Goal: Task Accomplishment & Management: Manage account settings

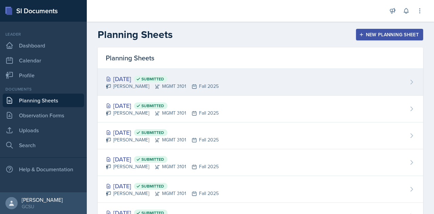
click at [221, 85] on div "[DATE] Submitted [PERSON_NAME] MGMT 3101 Fall 2025" at bounding box center [261, 82] width 326 height 27
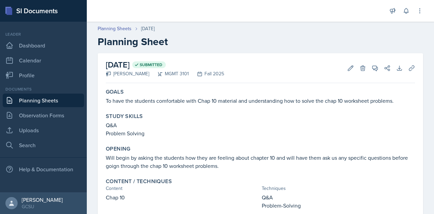
scroll to position [37, 0]
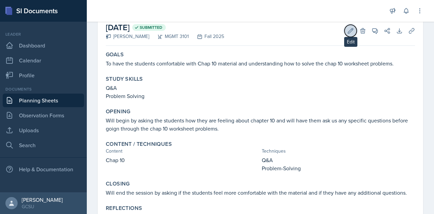
click at [349, 32] on icon at bounding box center [351, 30] width 5 height 5
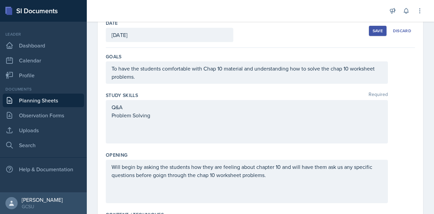
scroll to position [254, 0]
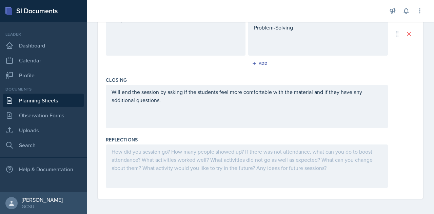
click at [151, 153] on div at bounding box center [247, 166] width 282 height 43
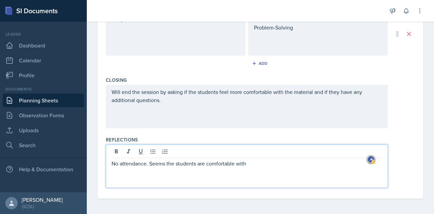
click at [247, 163] on p "No attendance. Seems the students are comfortable with" at bounding box center [247, 164] width 271 height 8
click at [262, 166] on p "No attendance. Seems the students are comfortable with" at bounding box center [247, 164] width 271 height 8
click at [269, 163] on p "No attendance. Seems the students are comfortable with the chapter 10 material." at bounding box center [247, 164] width 271 height 8
click at [307, 165] on p "No attendance. Seems the students are comfortable with the Chapter 10 material." at bounding box center [247, 164] width 271 height 8
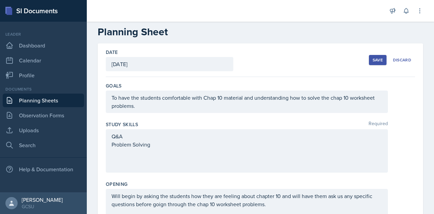
scroll to position [0, 0]
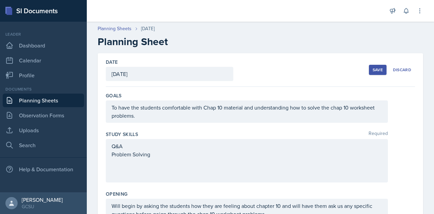
click at [375, 70] on div "Save" at bounding box center [378, 69] width 10 height 5
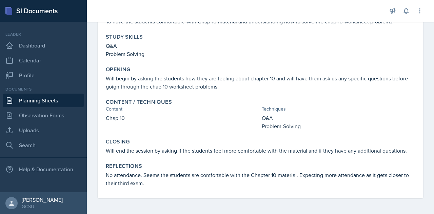
scroll to position [79, 0]
click at [50, 103] on link "Planning Sheets" at bounding box center [43, 101] width 81 height 14
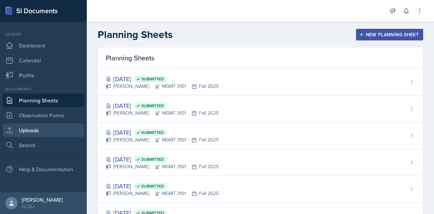
click at [19, 135] on link "Uploads" at bounding box center [43, 131] width 81 height 14
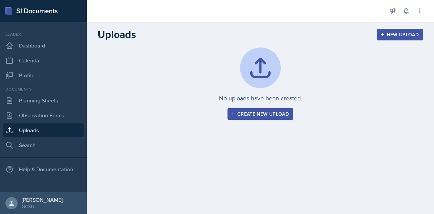
click at [392, 40] on button "New Upload" at bounding box center [400, 35] width 47 height 12
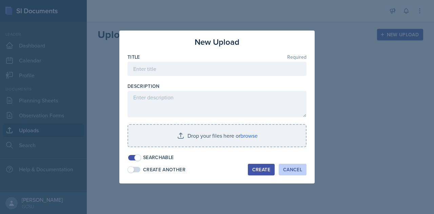
click at [299, 170] on div "Cancel" at bounding box center [292, 169] width 19 height 5
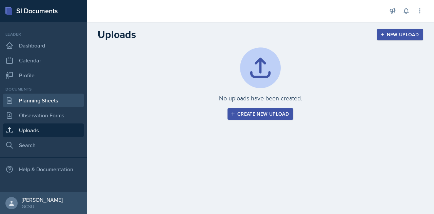
click at [49, 102] on link "Planning Sheets" at bounding box center [43, 101] width 81 height 14
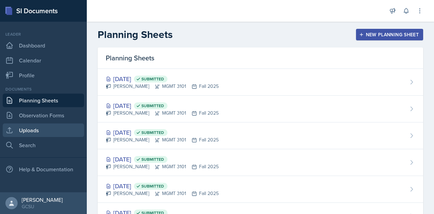
click at [39, 135] on link "Uploads" at bounding box center [43, 131] width 81 height 14
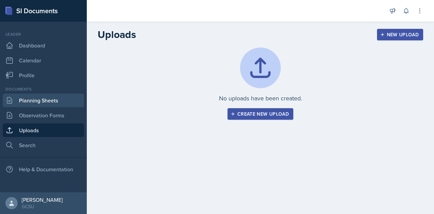
click at [39, 98] on link "Planning Sheets" at bounding box center [43, 101] width 81 height 14
